Goal: Use online tool/utility: Utilize a website feature to perform a specific function

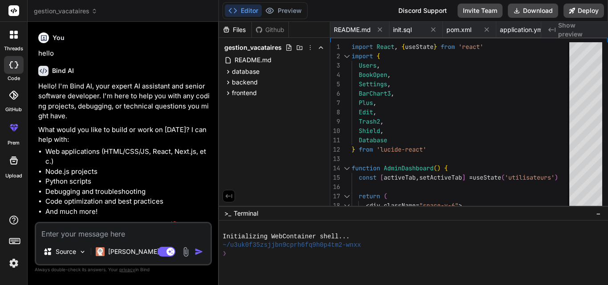
scroll to position [0, 2482]
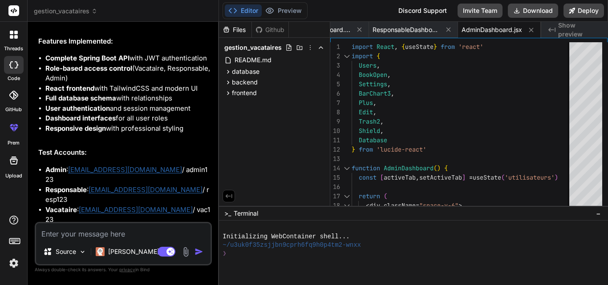
scroll to position [2417, 0]
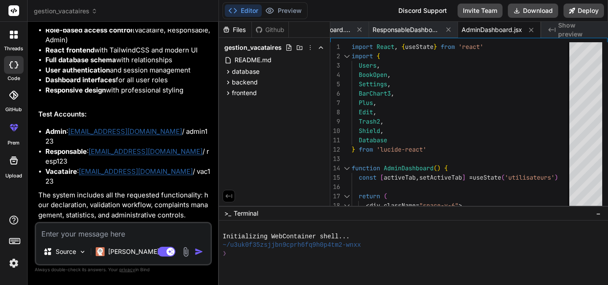
click at [102, 238] on textarea at bounding box center [123, 231] width 174 height 16
click at [228, 71] on icon at bounding box center [228, 72] width 2 height 4
click at [227, 95] on icon at bounding box center [228, 97] width 8 height 8
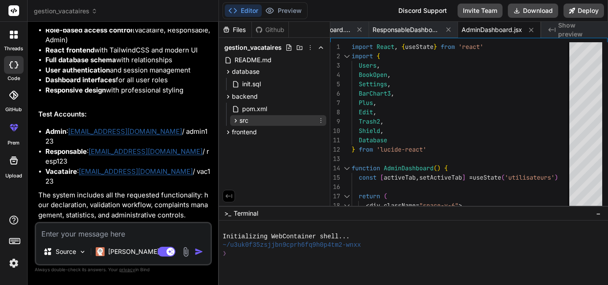
click at [235, 120] on icon at bounding box center [236, 121] width 8 height 8
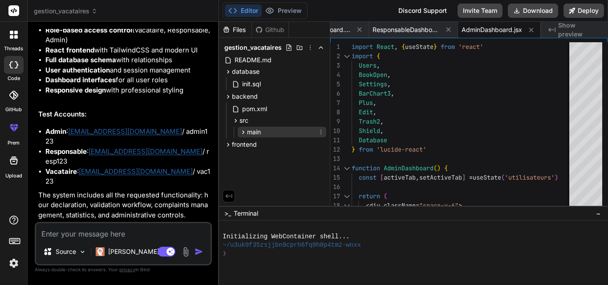
click at [242, 131] on icon at bounding box center [243, 133] width 8 height 8
click at [251, 146] on icon at bounding box center [251, 144] width 8 height 8
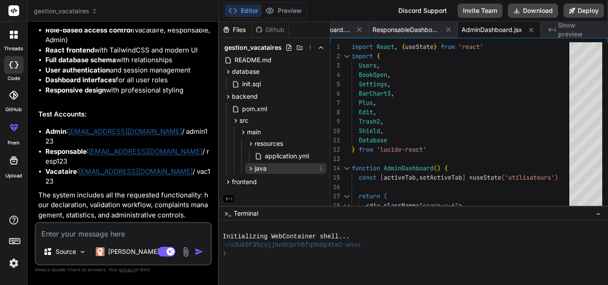
click at [256, 166] on span "java" at bounding box center [261, 168] width 12 height 9
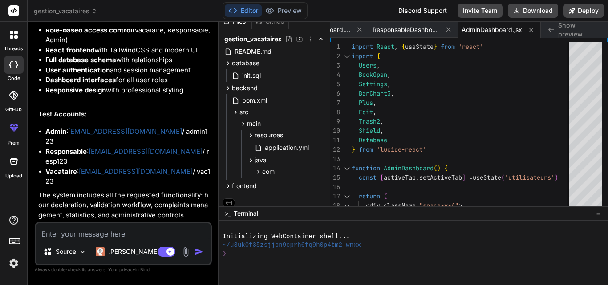
scroll to position [13, 0]
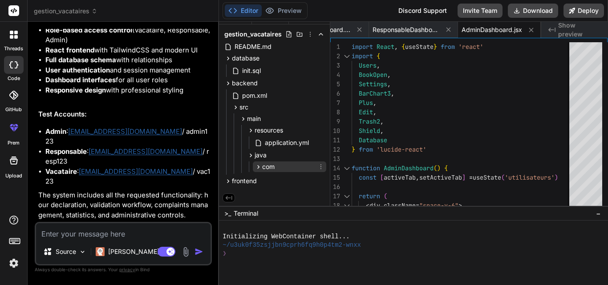
click at [262, 165] on span "com" at bounding box center [268, 166] width 12 height 9
click at [267, 175] on icon at bounding box center [266, 179] width 8 height 8
drag, startPoint x: 328, startPoint y: 125, endPoint x: 329, endPoint y: 137, distance: 11.6
click at [328, 138] on div "gestion_vacataires README.md database init.sql backend pom.xml src main resourc…" at bounding box center [274, 163] width 111 height 278
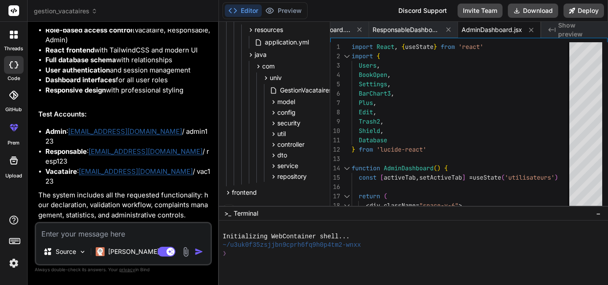
scroll to position [127, 0]
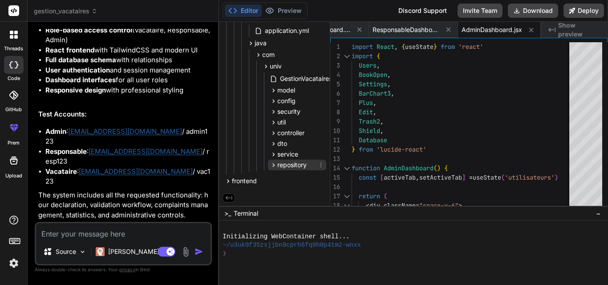
click at [275, 164] on icon at bounding box center [274, 166] width 8 height 8
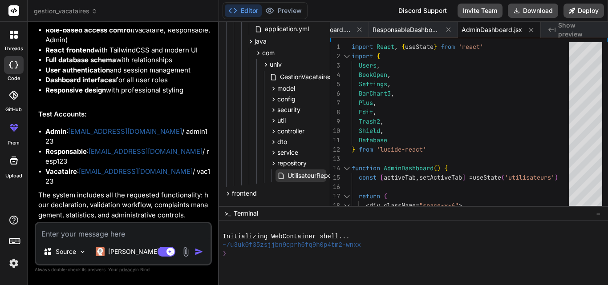
click at [289, 172] on span "UtilisateurRepository.java" at bounding box center [324, 175] width 75 height 11
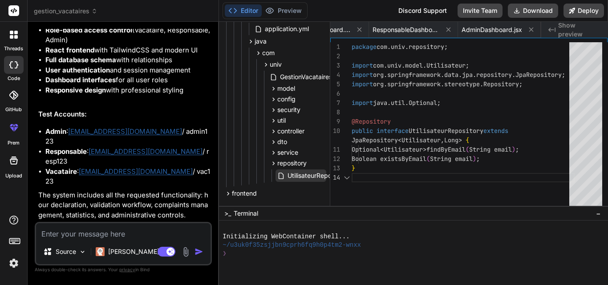
scroll to position [0, 1634]
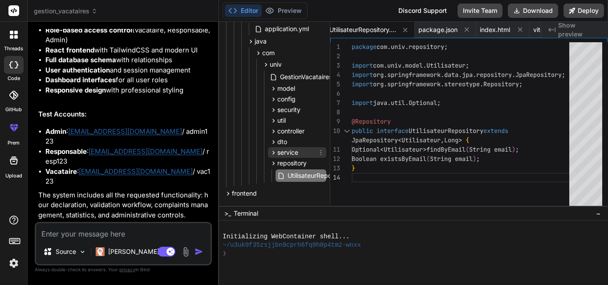
click at [275, 152] on icon at bounding box center [274, 153] width 8 height 8
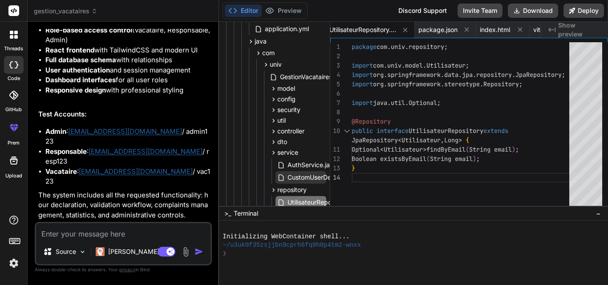
click at [304, 176] on span "CustomUserDetailsService.java" at bounding box center [333, 177] width 93 height 11
type textarea "} }"
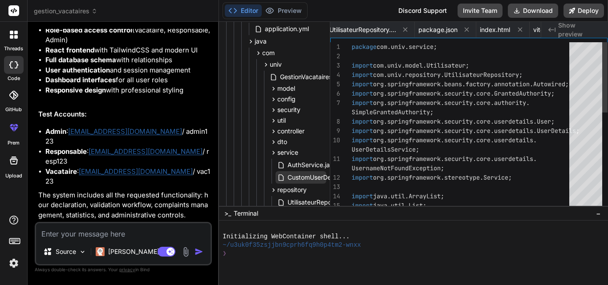
scroll to position [0, 1545]
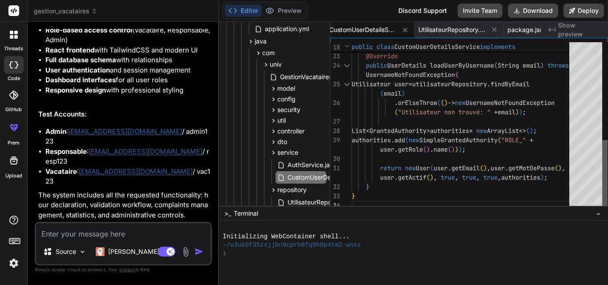
click at [608, 208] on div at bounding box center [604, 126] width 5 height 168
click at [135, 236] on textarea at bounding box center [123, 231] width 174 height 16
type textarea "r"
type textarea "x"
type textarea "ru"
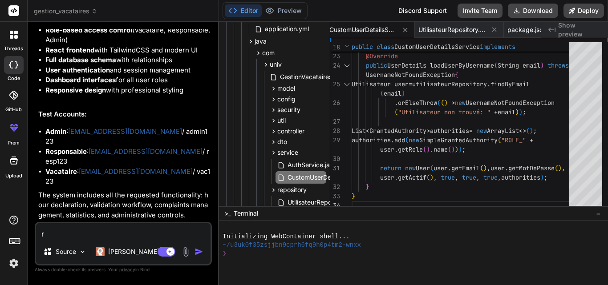
type textarea "x"
type textarea "run"
type textarea "x"
type textarea "run"
type textarea "x"
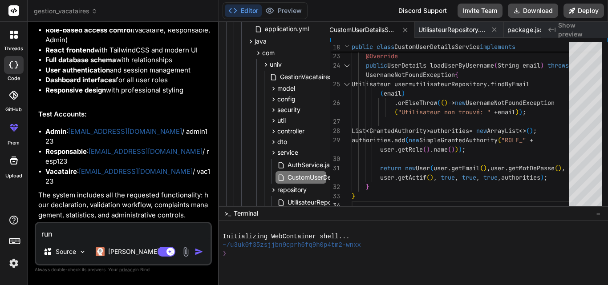
type textarea "run i"
type textarea "x"
type textarea "run it"
type textarea "x"
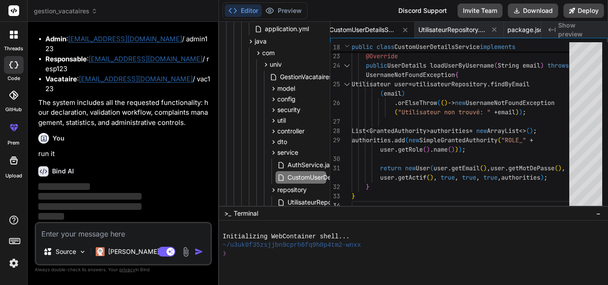
scroll to position [2510, 0]
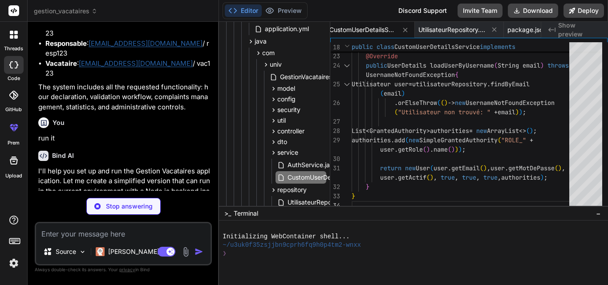
type textarea "x"
type textarea ""vite": "^4.2.0" } }"
type textarea "x"
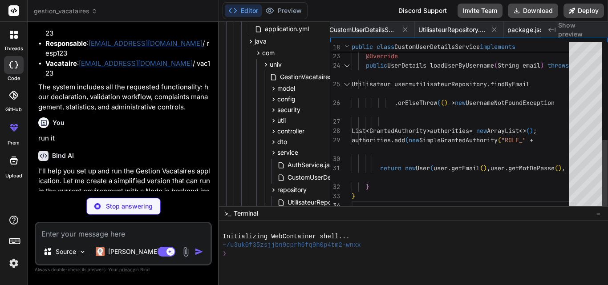
type textarea "changeOrigin: true } } } })"
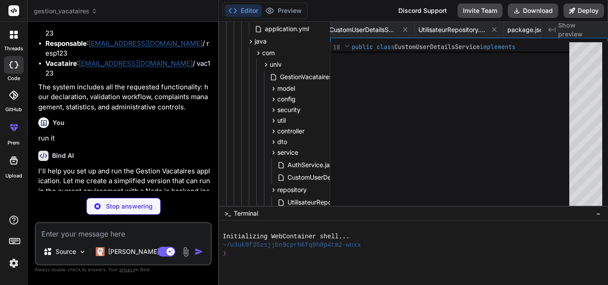
type textarea "x"
type textarea "} } }, }, plugins: [], }"
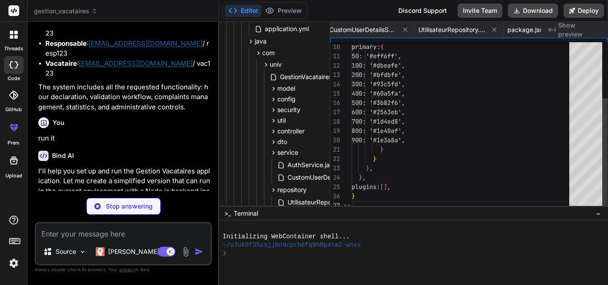
scroll to position [0, 2675]
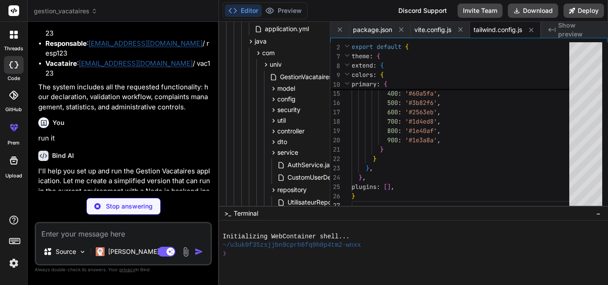
type textarea "x"
type textarea "export default { plugins: { tailwindcss: {}, autoprefixer: {}, }, }"
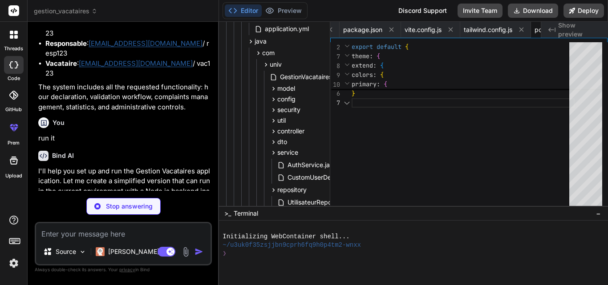
scroll to position [0, 2748]
click at [146, 144] on p "run it" at bounding box center [124, 139] width 172 height 10
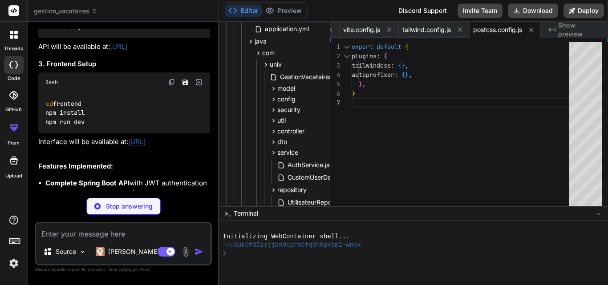
scroll to position [2236, 0]
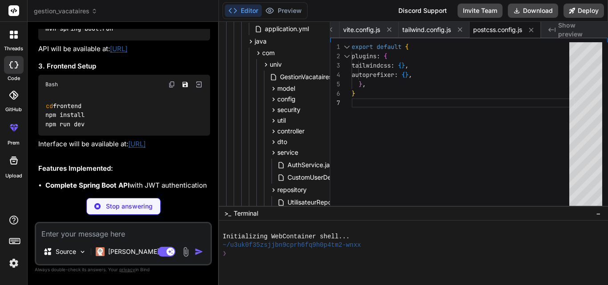
type textarea "x"
type textarea "app.listen(PORT, () => { console.log(`✅ Server running on http://localhost:${PO…"
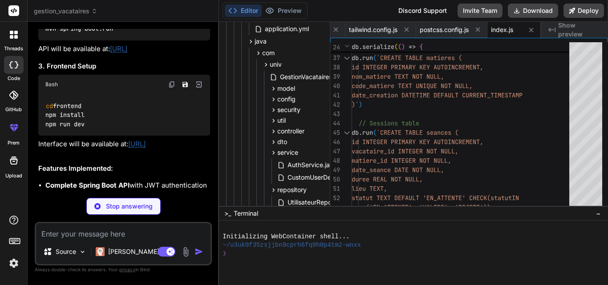
type textarea "x"
type textarea "<div id="root"></div> <script type="module" src="/src/main.jsx"></script> </bod…"
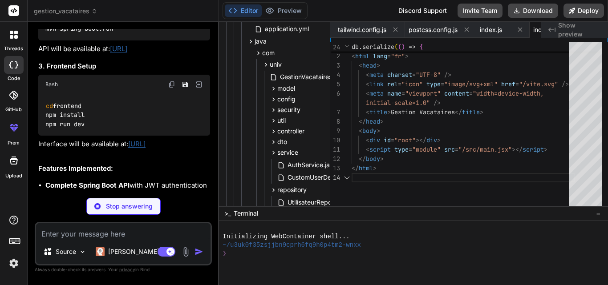
scroll to position [0, 2855]
type textarea "x"
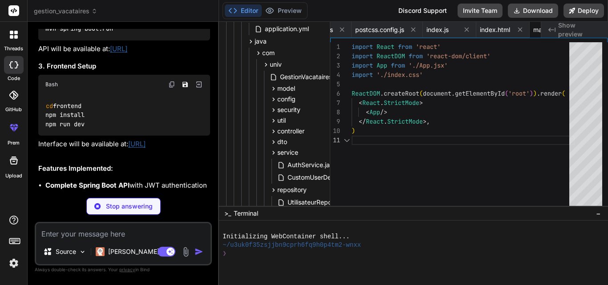
scroll to position [0, 2908]
type textarea "x"
type textarea "text-xs font-medium; } .status-rejected { @apply bg-red-100 text-red-800 px-2 p…"
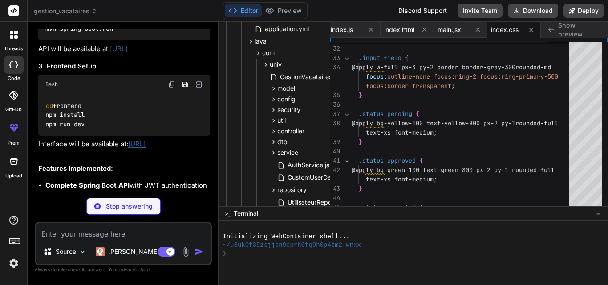
type textarea "x"
type textarea ") } export default App"
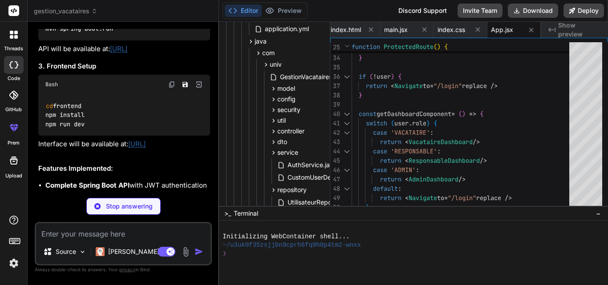
type textarea "x"
type textarea "return ( <AuthContext.Provider value={value}> {children} </AuthContext.Provider…"
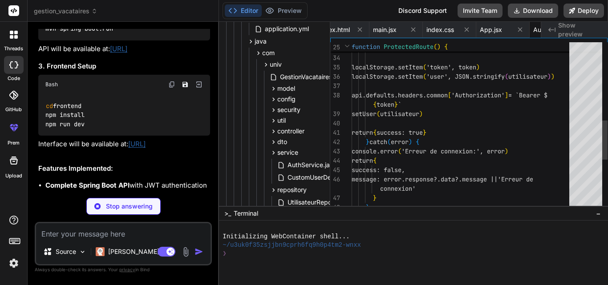
scroll to position [0, 3084]
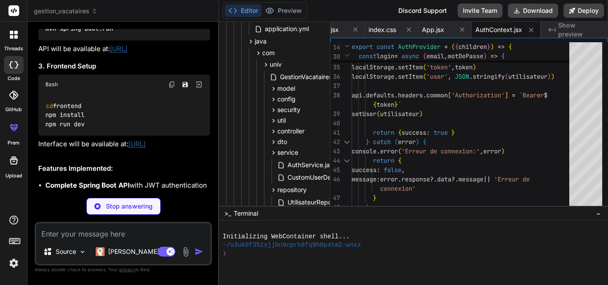
type textarea "x"
type textarea ") export default api"
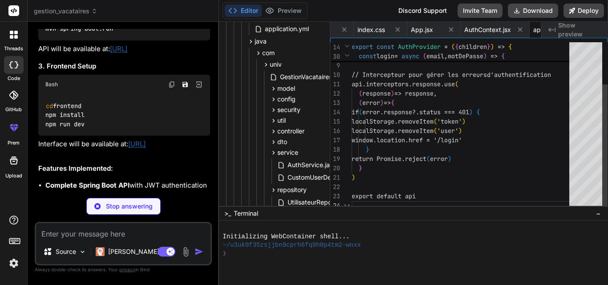
scroll to position [0, 3137]
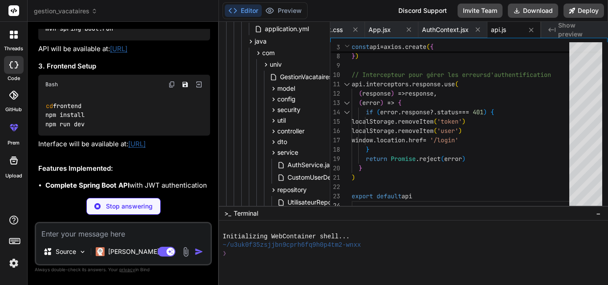
type textarea "x"
type textarea "</div> </div> </form> </div> </div> ) } export default Login"
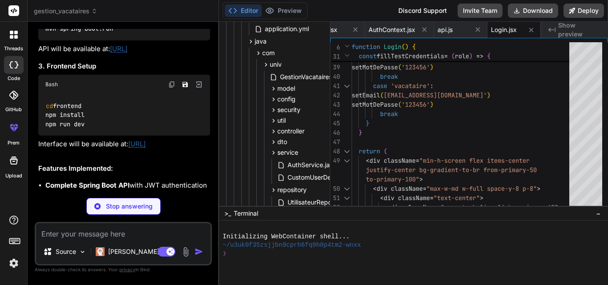
type textarea "x"
type textarea "</main> </div> ) } export default Layout"
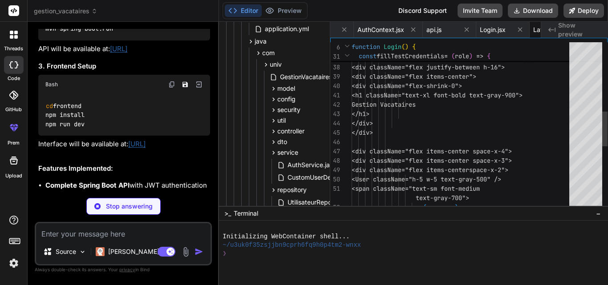
scroll to position [0, 3244]
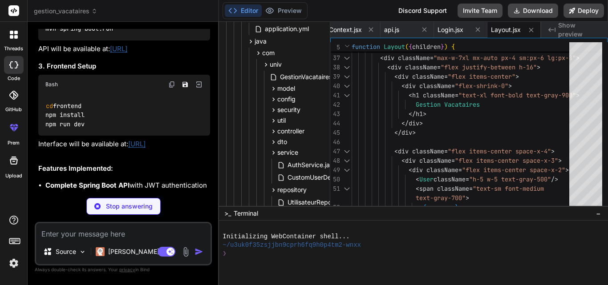
type textarea "x"
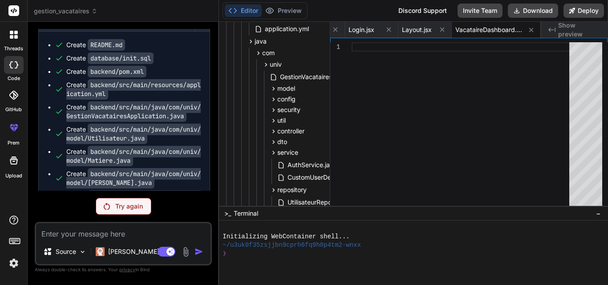
scroll to position [1233, 0]
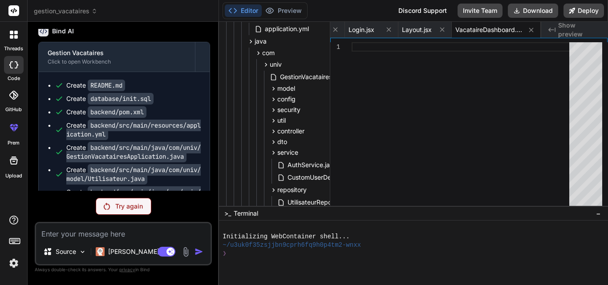
click at [136, 206] on p "Try again" at bounding box center [129, 206] width 28 height 9
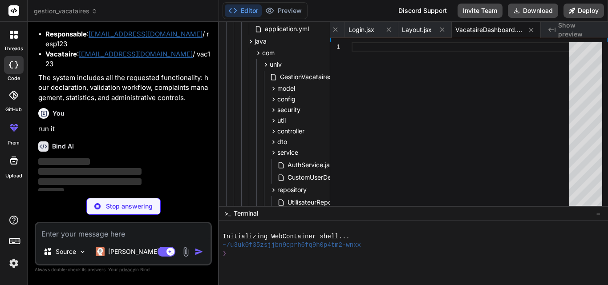
scroll to position [2541, 0]
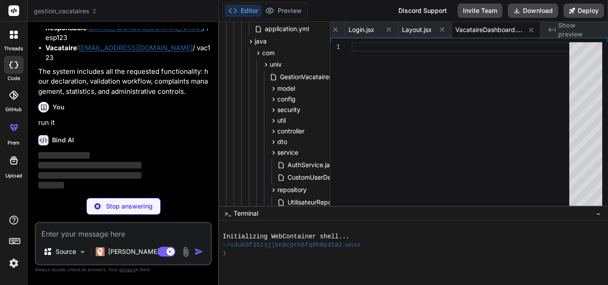
type textarea "x"
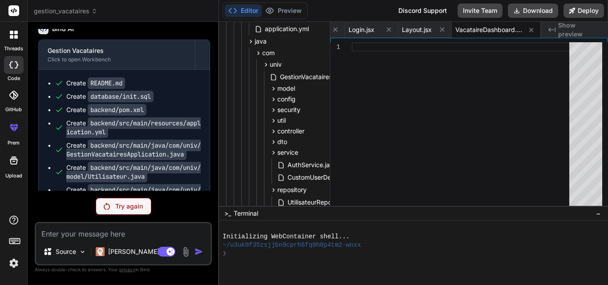
scroll to position [1233, 0]
